Goal: Transaction & Acquisition: Download file/media

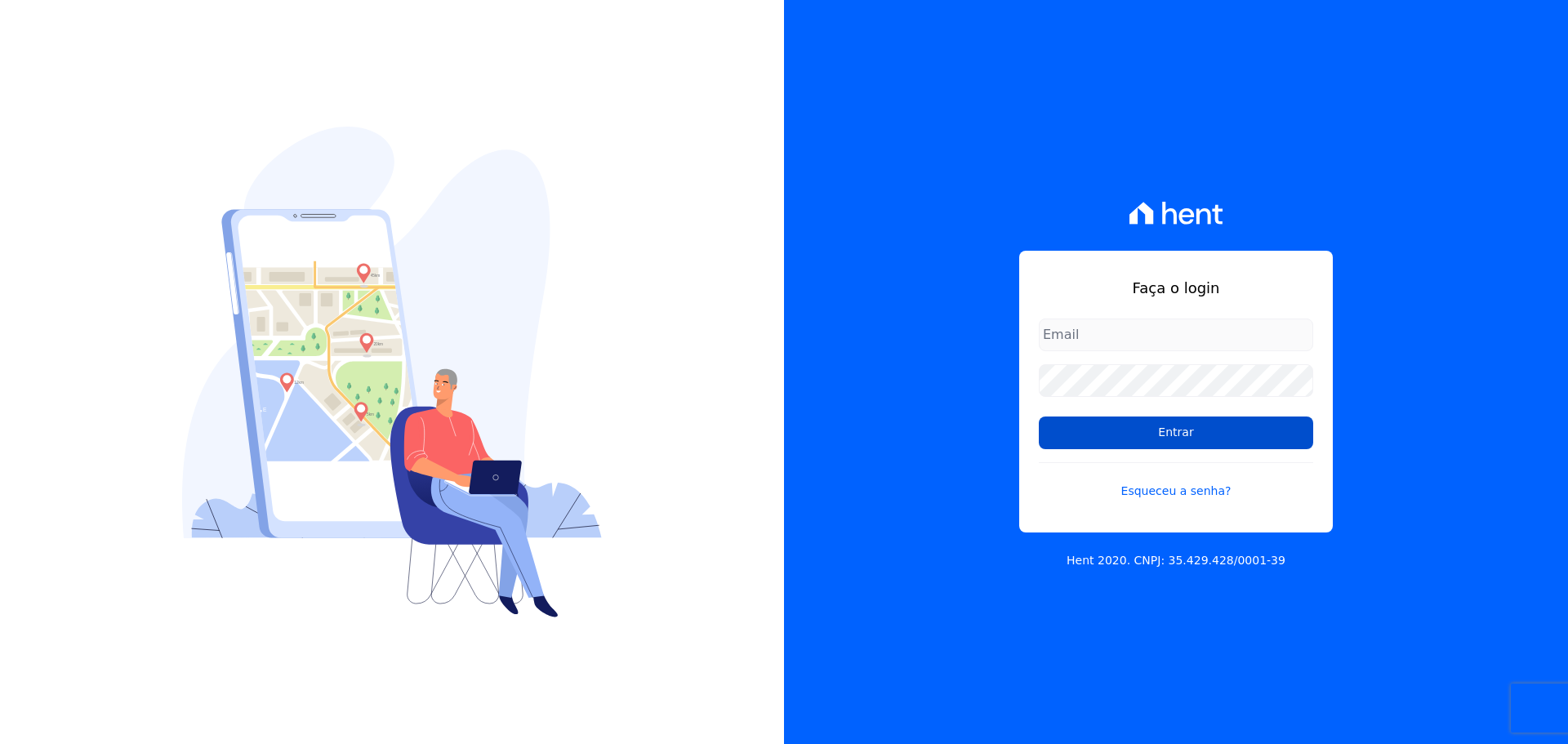
type input "[EMAIL_ADDRESS][DOMAIN_NAME]"
click at [1131, 432] on input "Entrar" at bounding box center [1176, 433] width 274 height 33
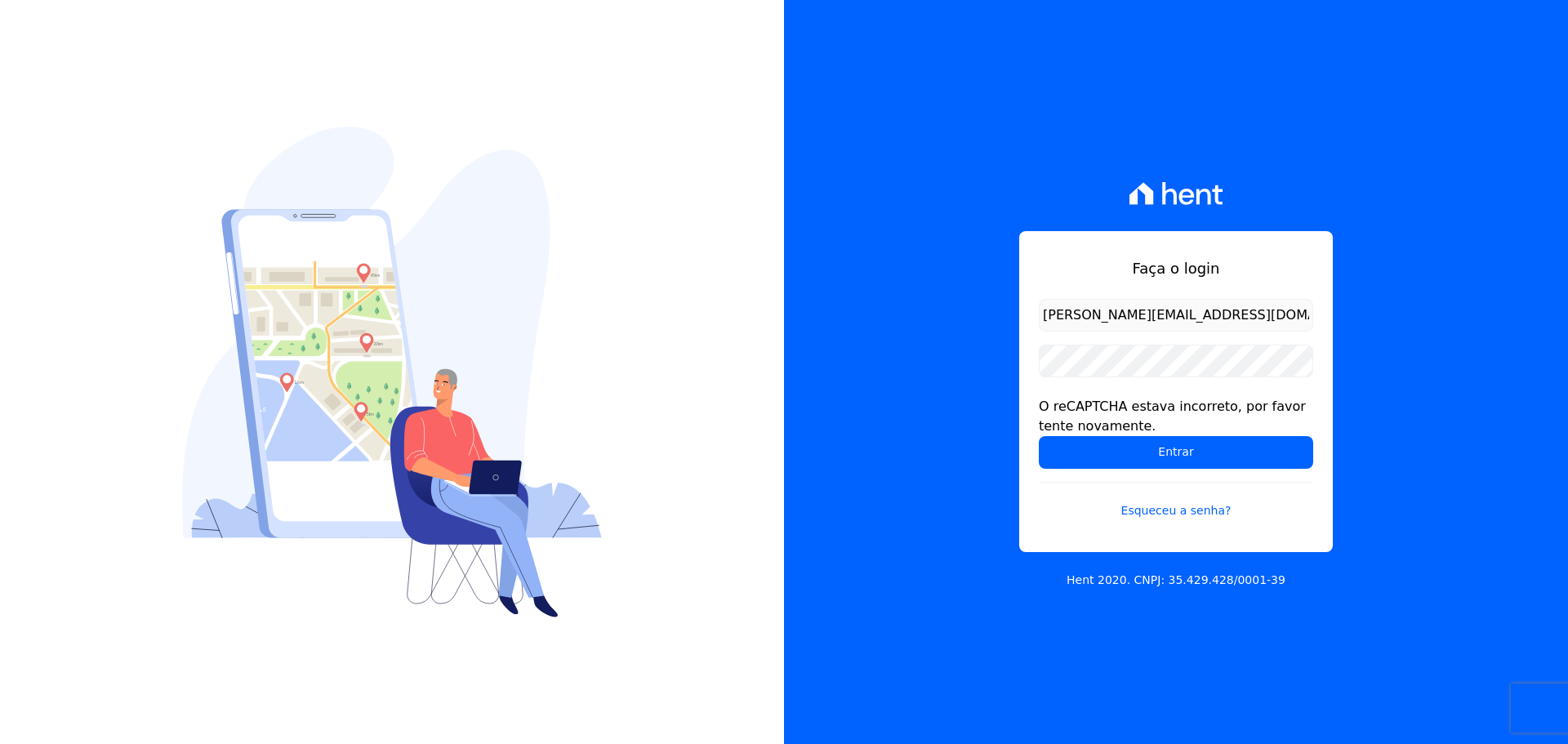
drag, startPoint x: 1183, startPoint y: 452, endPoint x: 1161, endPoint y: 550, distance: 100.4
click at [1182, 453] on input "Entrar" at bounding box center [1176, 452] width 274 height 33
click at [1006, 599] on div "Faça o login [EMAIL_ADDRESS][DOMAIN_NAME] O reCAPTCHA estava incorreto, por fav…" at bounding box center [1175, 372] width 784 height 744
click at [1147, 463] on input "Entrar" at bounding box center [1176, 452] width 274 height 33
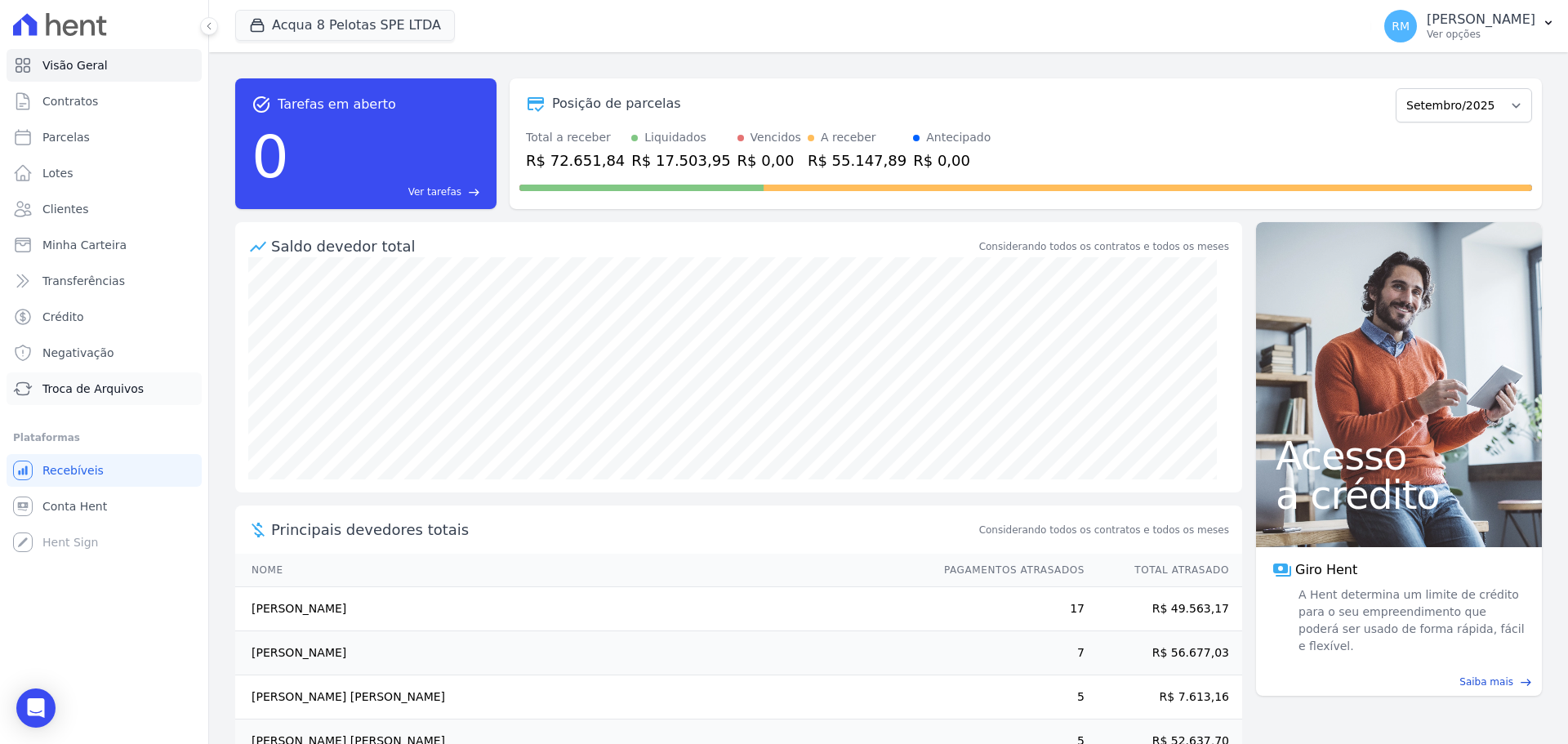
click at [131, 380] on link "Troca de Arquivos" at bounding box center [104, 389] width 195 height 33
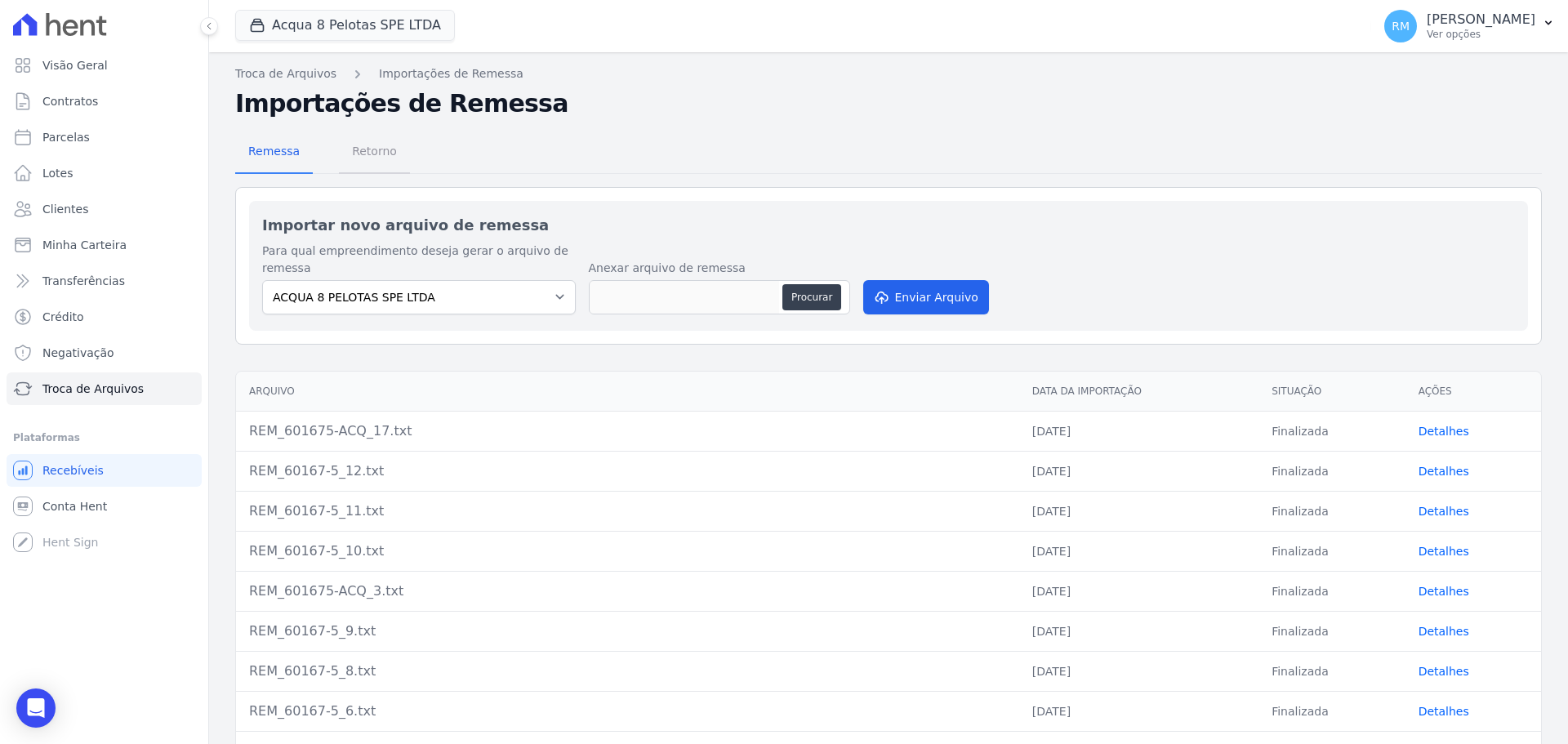
drag, startPoint x: 359, startPoint y: 156, endPoint x: 369, endPoint y: 166, distance: 14.1
click at [360, 154] on span "Retorno" at bounding box center [374, 151] width 64 height 33
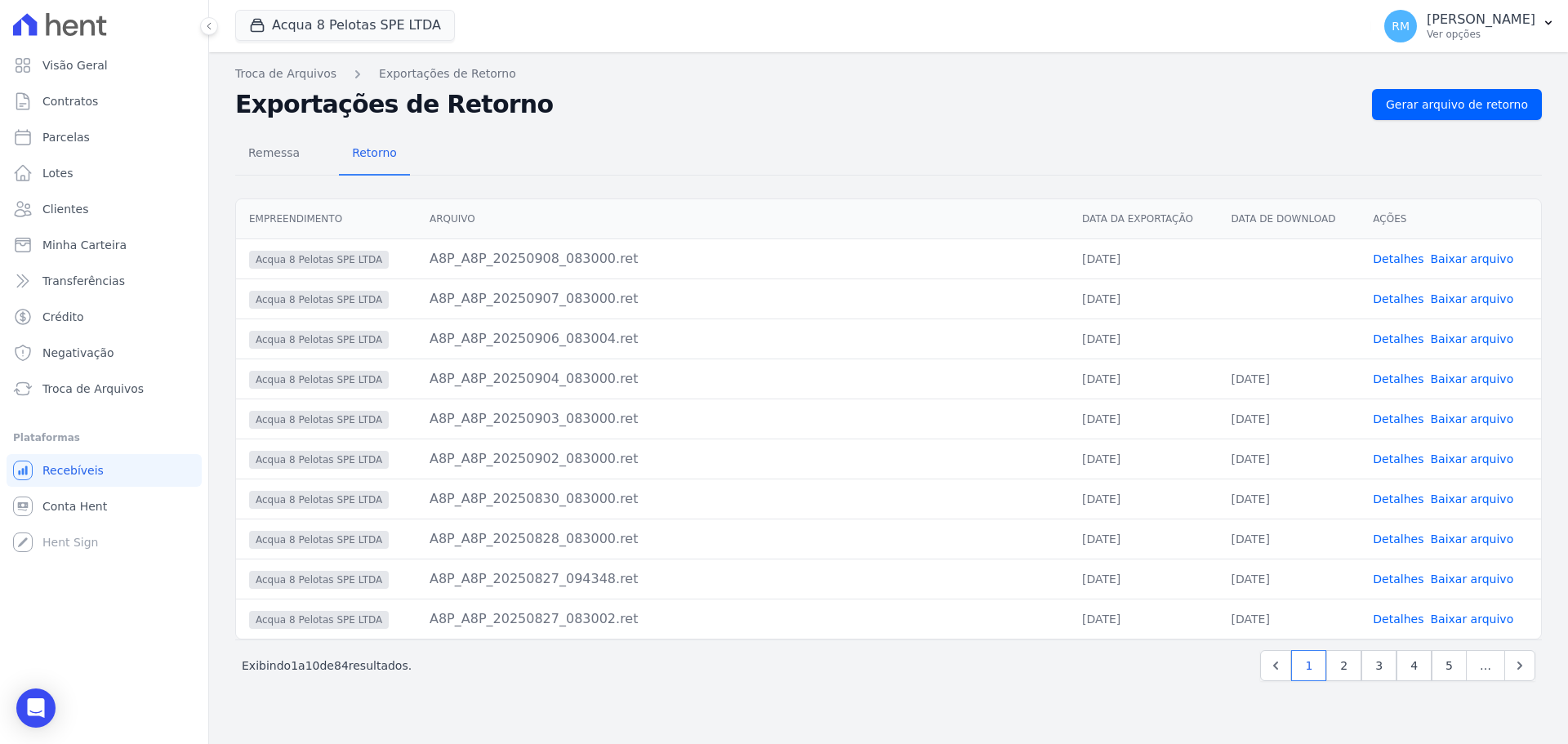
click at [1490, 258] on link "Baixar arquivo" at bounding box center [1471, 259] width 83 height 13
click at [1472, 300] on link "Baixar arquivo" at bounding box center [1471, 299] width 83 height 13
click at [1460, 340] on link "Baixar arquivo" at bounding box center [1471, 339] width 83 height 13
click at [401, 21] on button "Acqua 8 Pelotas SPE LTDA" at bounding box center [344, 25] width 220 height 31
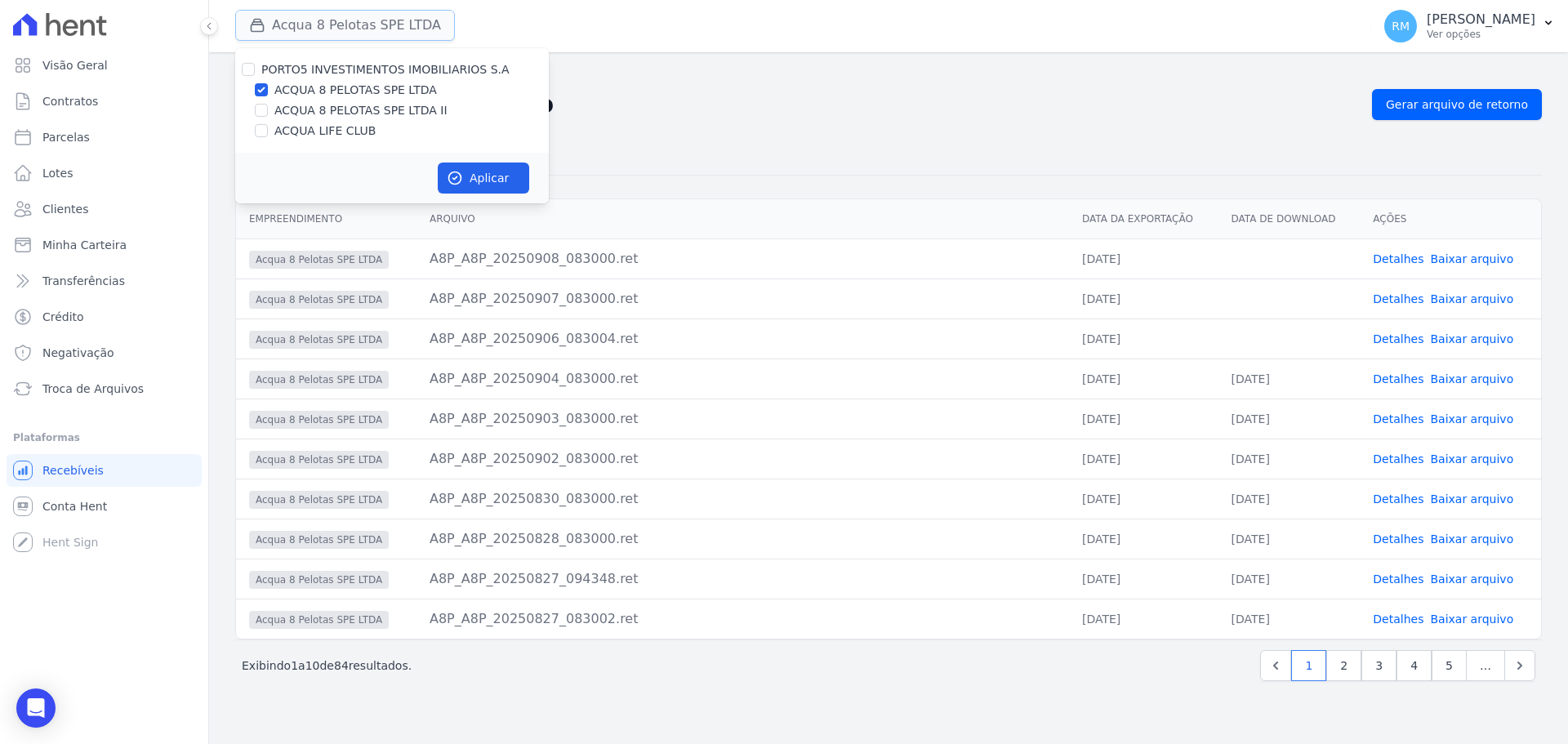
click at [401, 22] on button "Acqua 8 Pelotas SPE LTDA" at bounding box center [344, 25] width 220 height 31
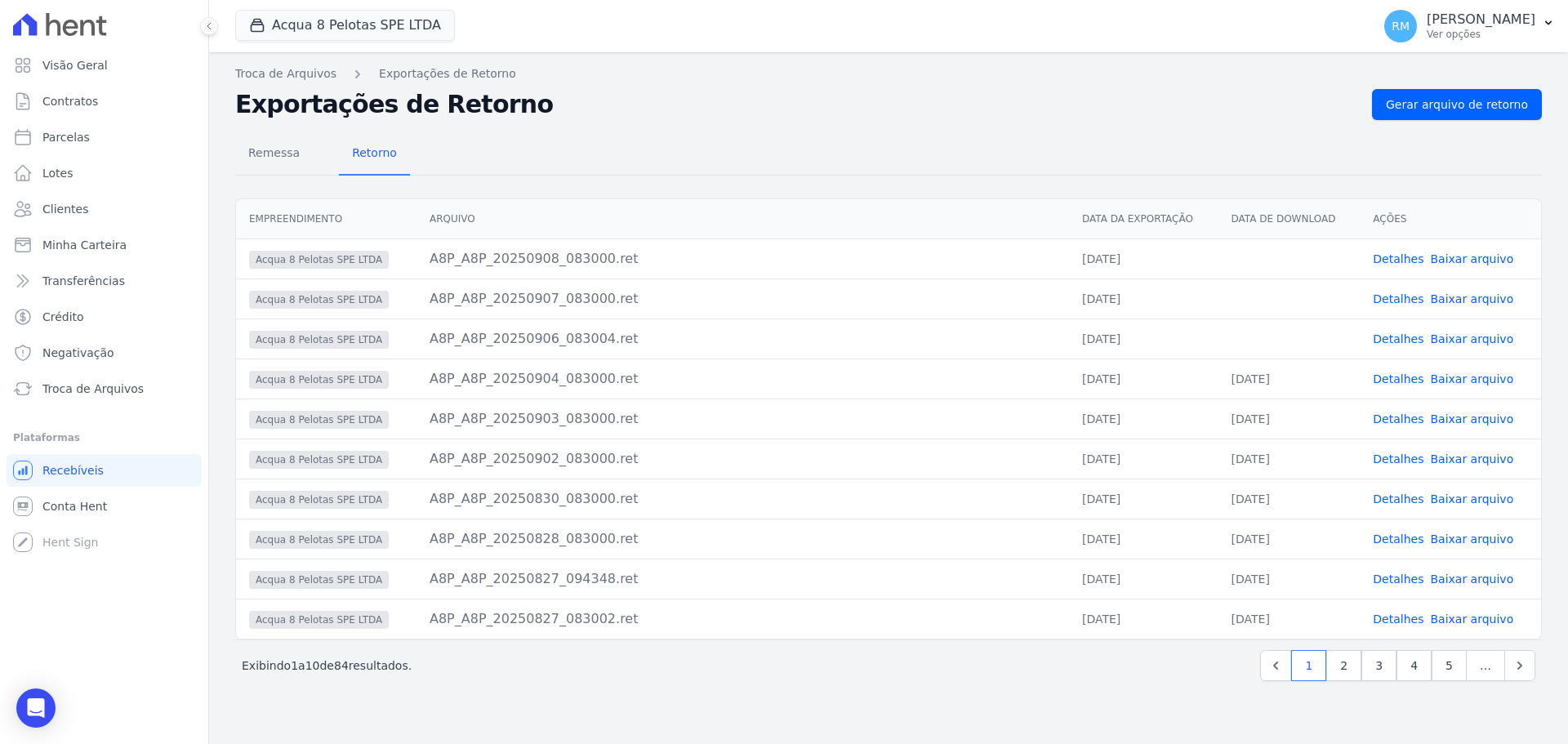
click at [348, 8] on div "Acqua 8 Pelotas SPE LTDA PORTO5 INVESTIMENTOS IMOBILIARIOS S.A ACQUA 8 PELOTAS …" at bounding box center [800, 25] width 1130 height 54
click at [348, 17] on button "Acqua 8 Pelotas SPE LTDA" at bounding box center [344, 25] width 220 height 31
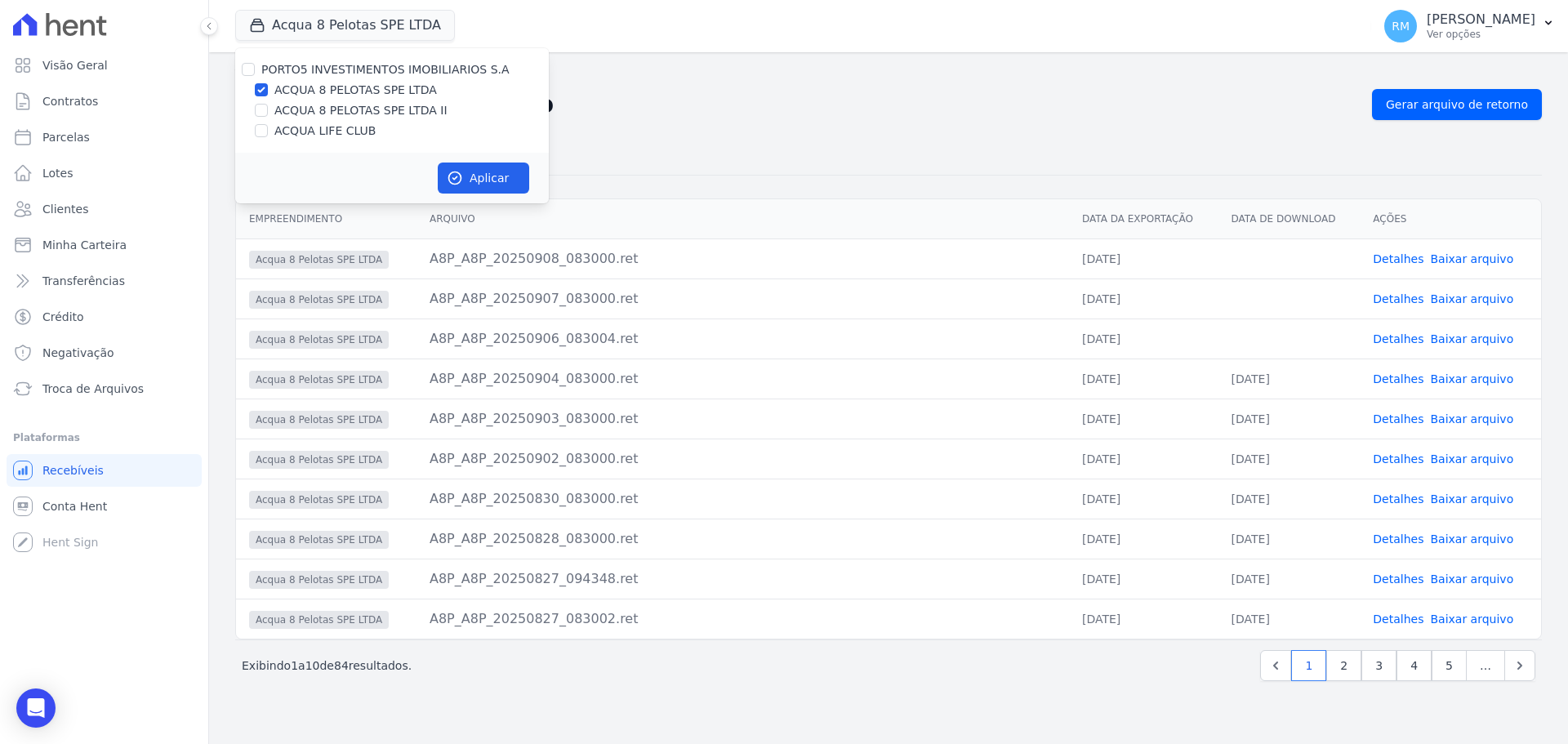
click at [282, 116] on label "ACQUA 8 PELOTAS SPE LTDA II" at bounding box center [361, 110] width 173 height 17
click at [268, 116] on input "ACQUA 8 PELOTAS SPE LTDA II" at bounding box center [261, 110] width 13 height 13
checkbox input "true"
click at [262, 132] on input "ACQUA LIFE CLUB" at bounding box center [261, 131] width 13 height 13
checkbox input "true"
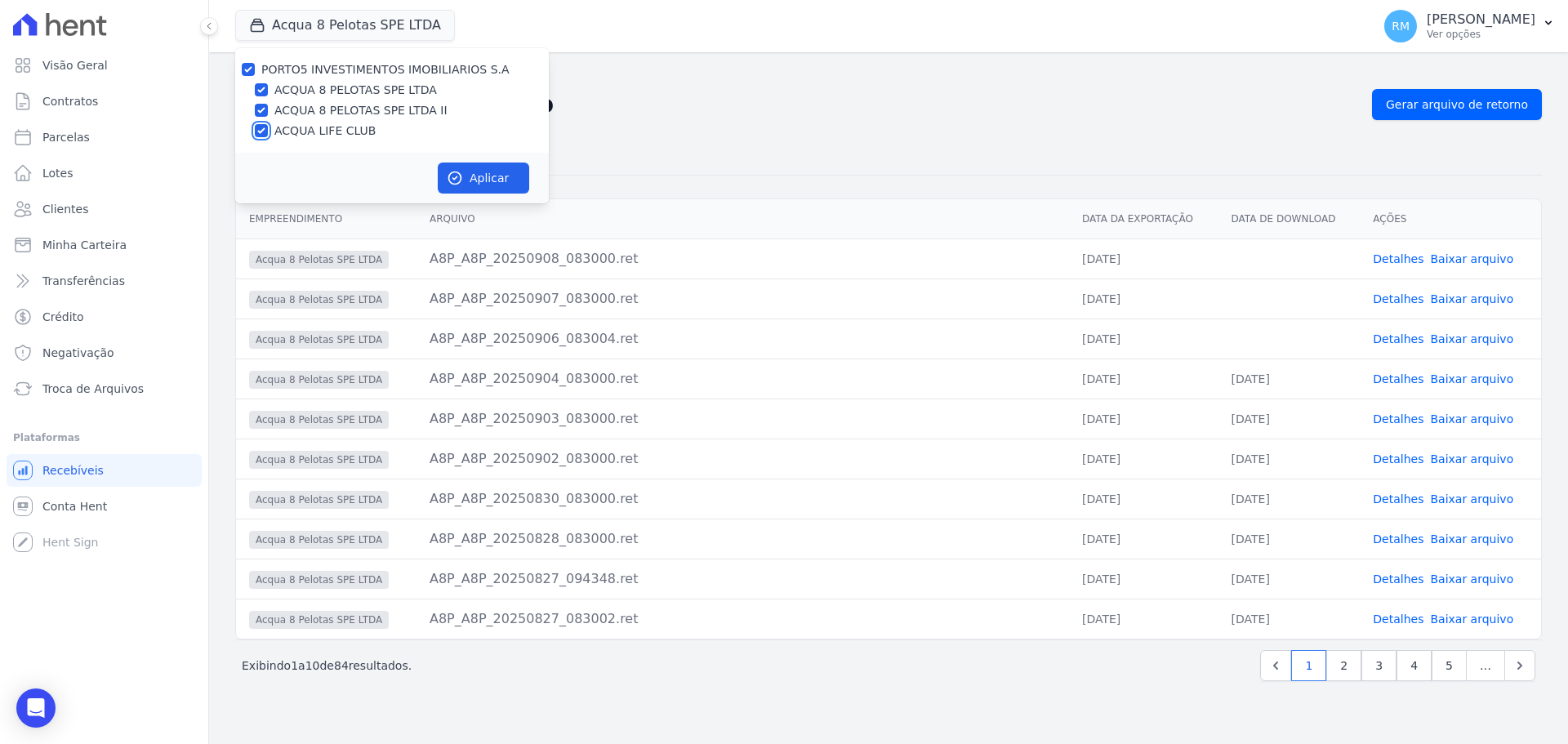
checkbox input "true"
drag, startPoint x: 267, startPoint y: 85, endPoint x: 314, endPoint y: 103, distance: 50.3
click at [267, 86] on input "ACQUA 8 PELOTAS SPE LTDA" at bounding box center [261, 90] width 13 height 13
checkbox input "false"
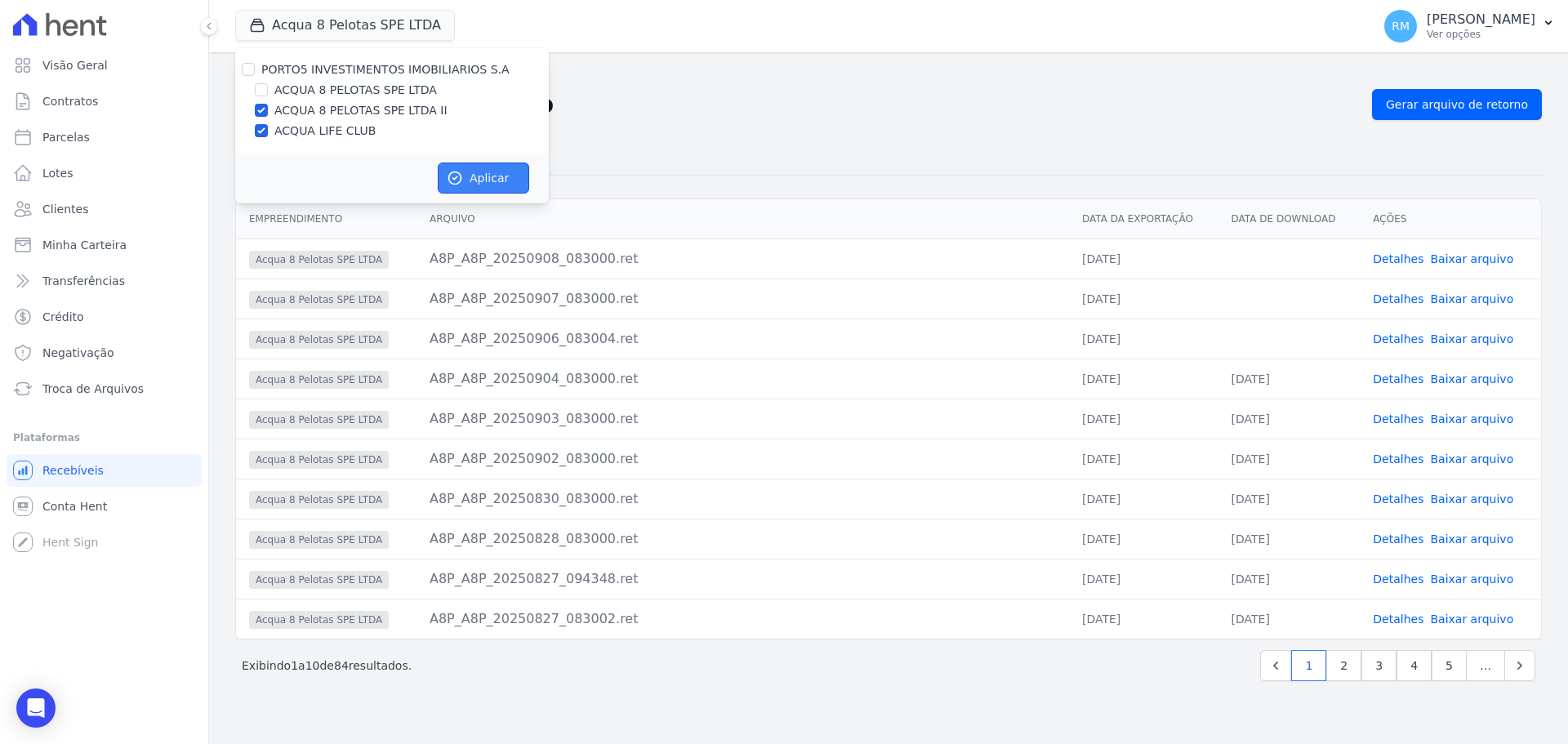
click at [514, 185] on button "Aplicar" at bounding box center [483, 177] width 91 height 31
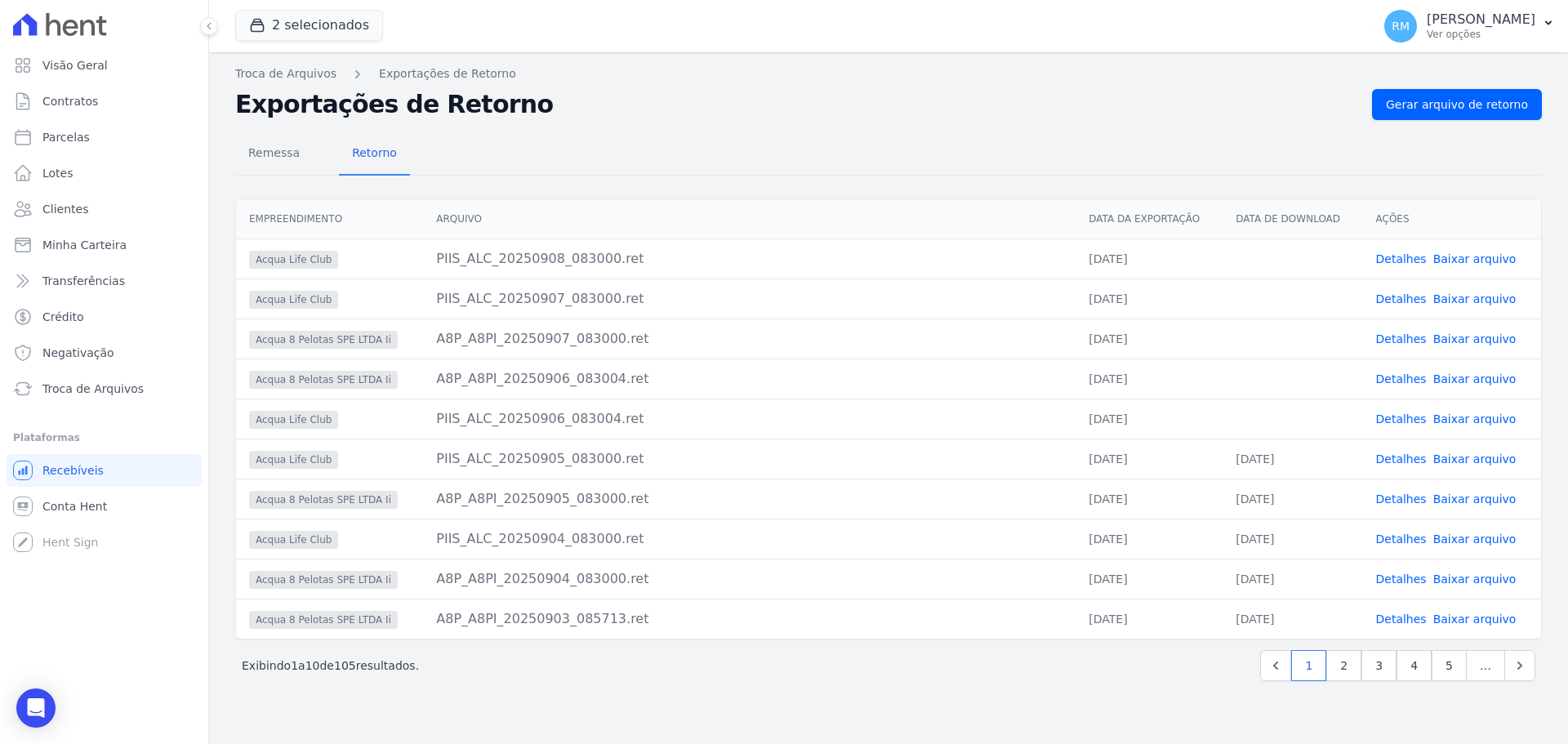
click at [1485, 259] on link "Baixar arquivo" at bounding box center [1475, 259] width 83 height 13
click at [1475, 301] on link "Baixar arquivo" at bounding box center [1475, 299] width 83 height 13
click at [1470, 339] on link "Baixar arquivo" at bounding box center [1475, 339] width 83 height 13
click at [1469, 377] on link "Baixar arquivo" at bounding box center [1475, 379] width 83 height 13
click at [1480, 418] on link "Baixar arquivo" at bounding box center [1475, 419] width 83 height 13
